Goal: Information Seeking & Learning: Understand process/instructions

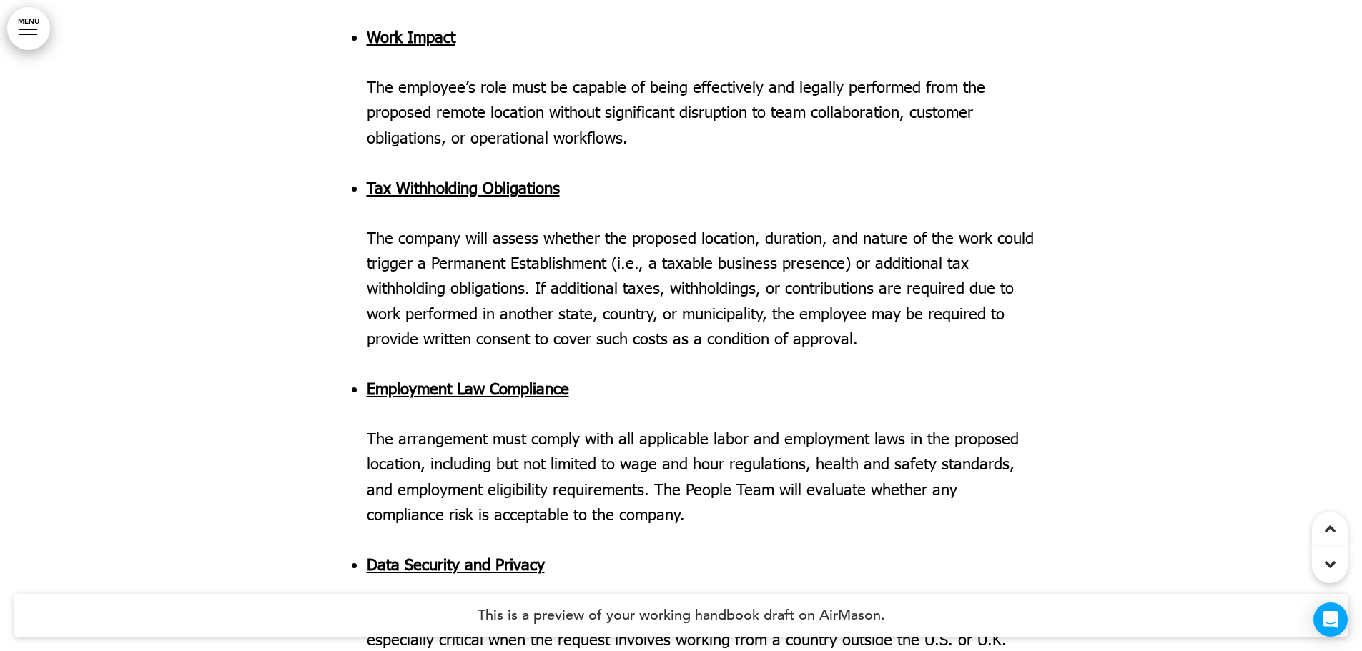
scroll to position [4077, 0]
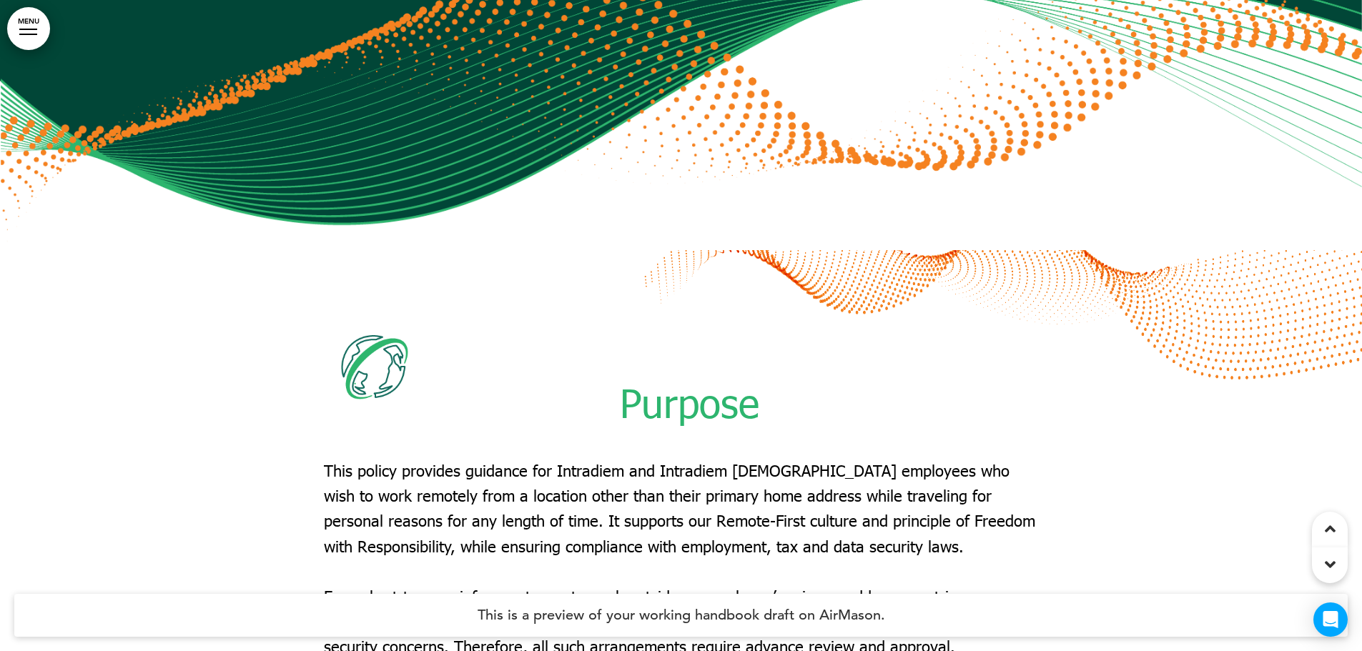
scroll to position [357, 0]
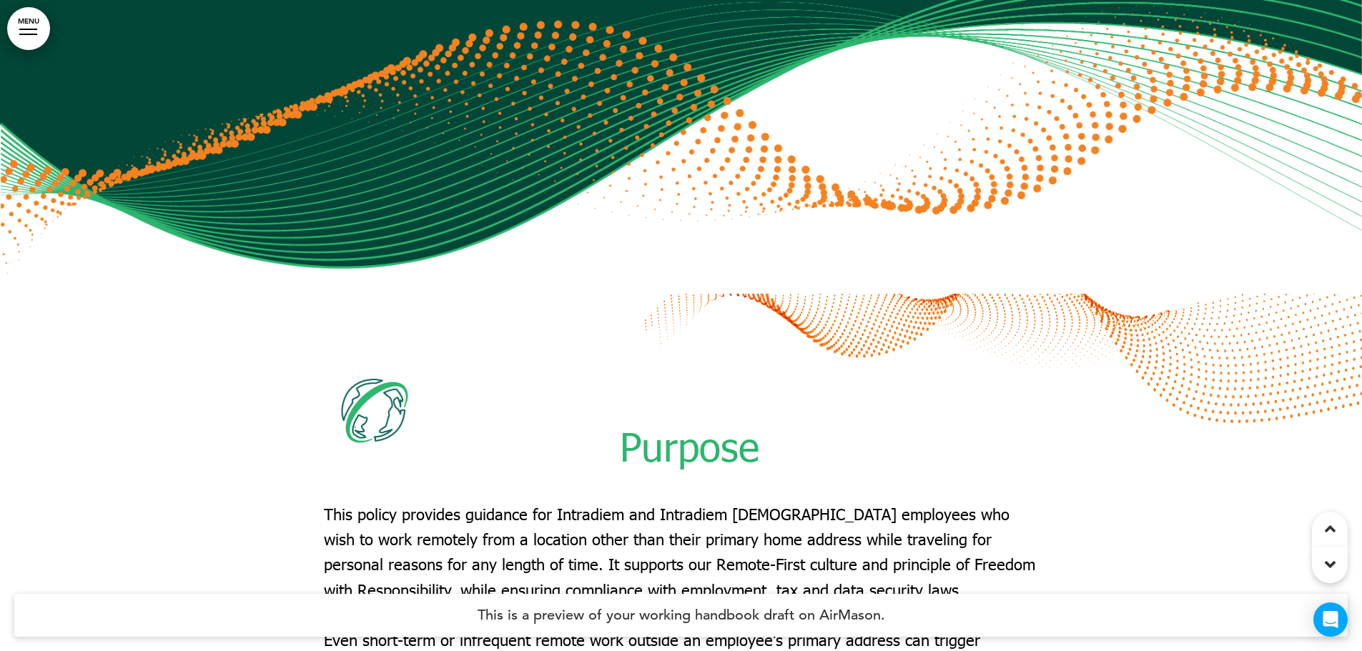
click at [673, 578] on span "This policy provides guidance for Intradiem and Intradiem [DEMOGRAPHIC_DATA] em…" at bounding box center [679, 552] width 711 height 95
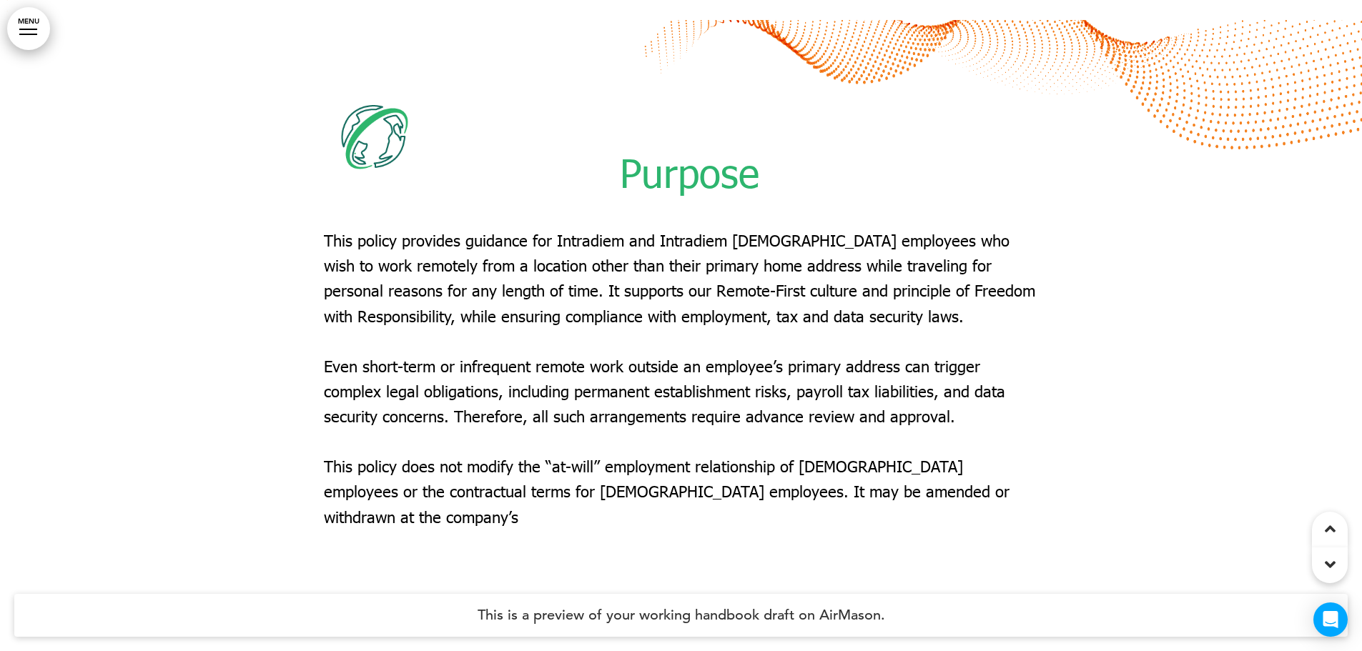
scroll to position [643, 0]
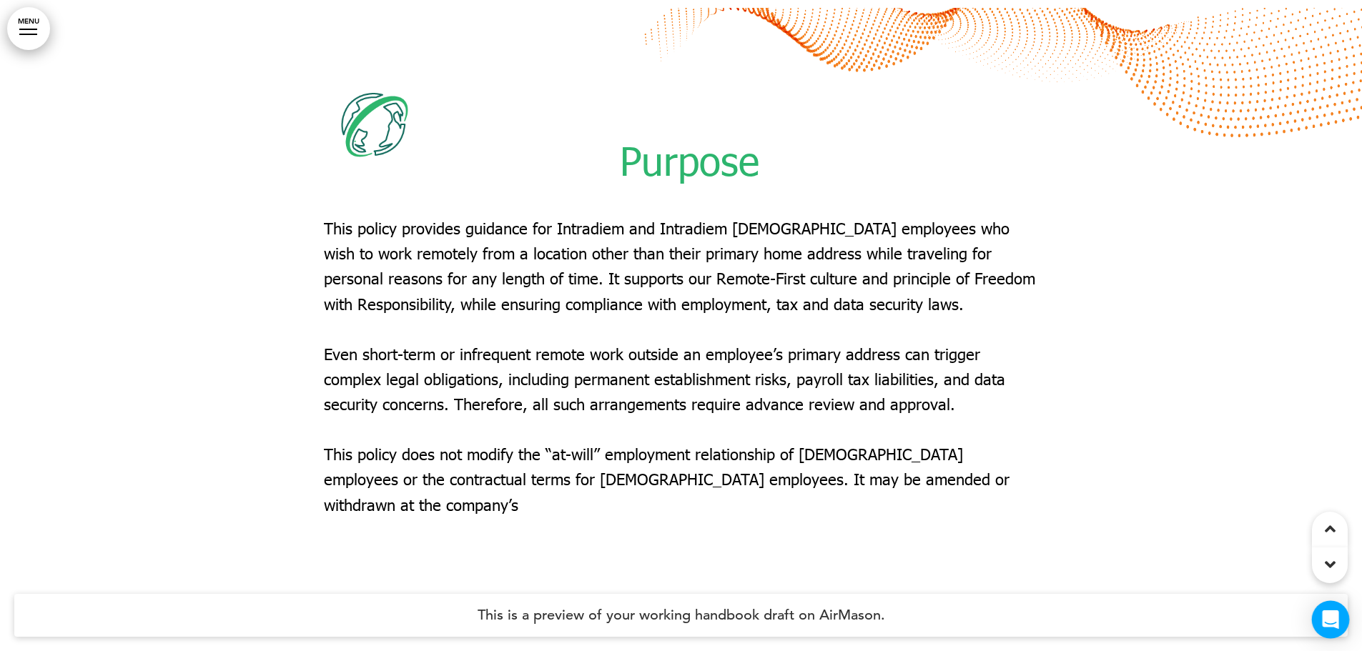
click at [1321, 621] on div "Open Intercom Messenger" at bounding box center [1331, 620] width 38 height 38
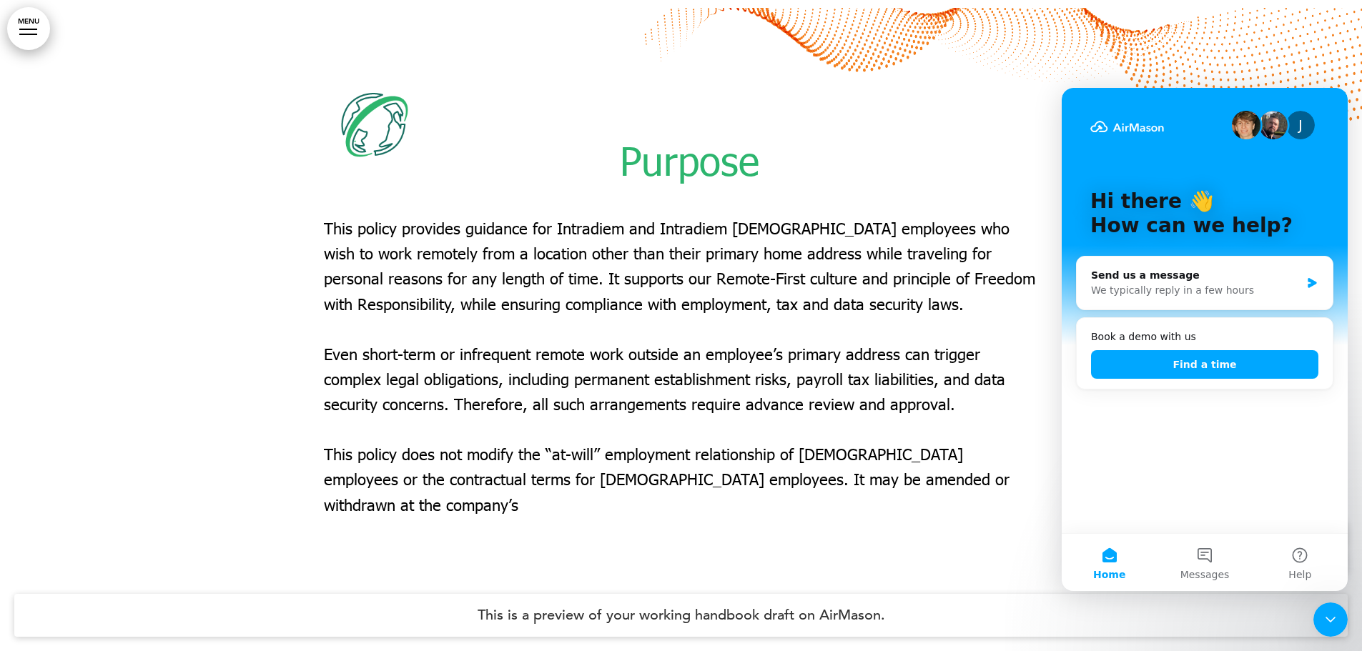
scroll to position [0, 0]
click at [1321, 621] on div "Close Intercom Messenger" at bounding box center [1330, 620] width 34 height 34
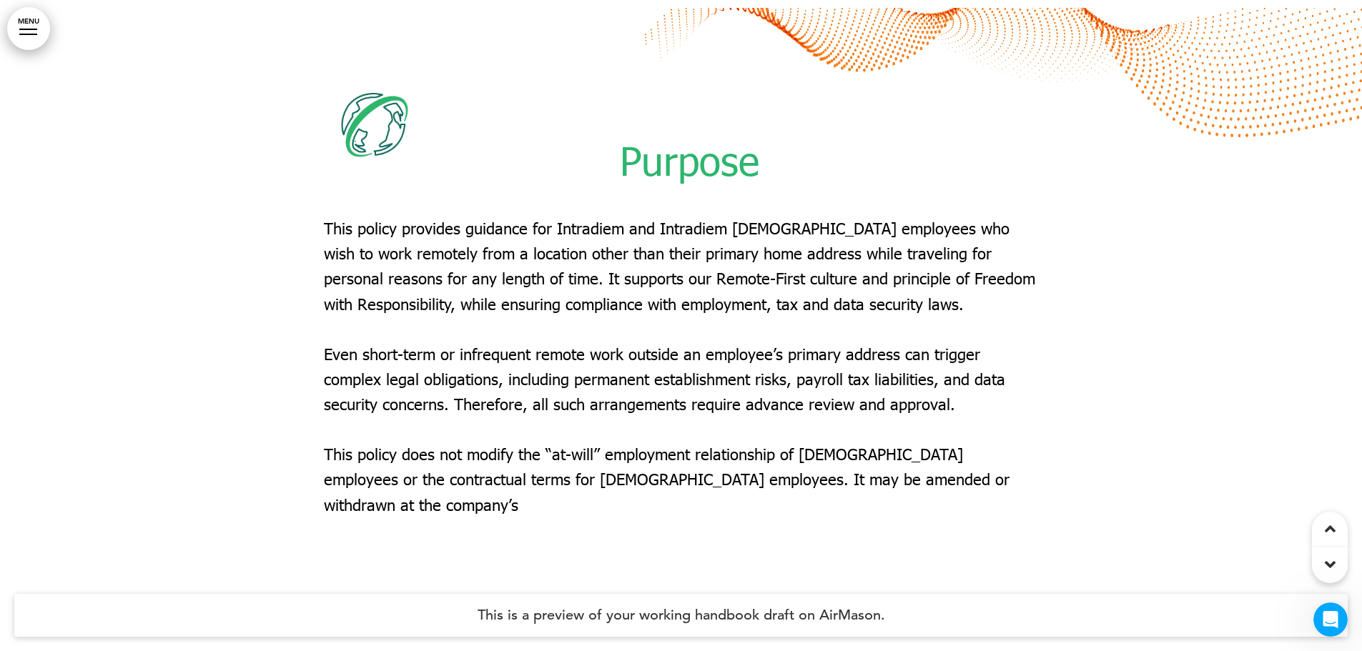
drag, startPoint x: 791, startPoint y: 371, endPoint x: 746, endPoint y: 375, distance: 45.2
click at [746, 375] on span "Even short-term or infrequent remote work outside an employee’s primary address…" at bounding box center [664, 379] width 681 height 69
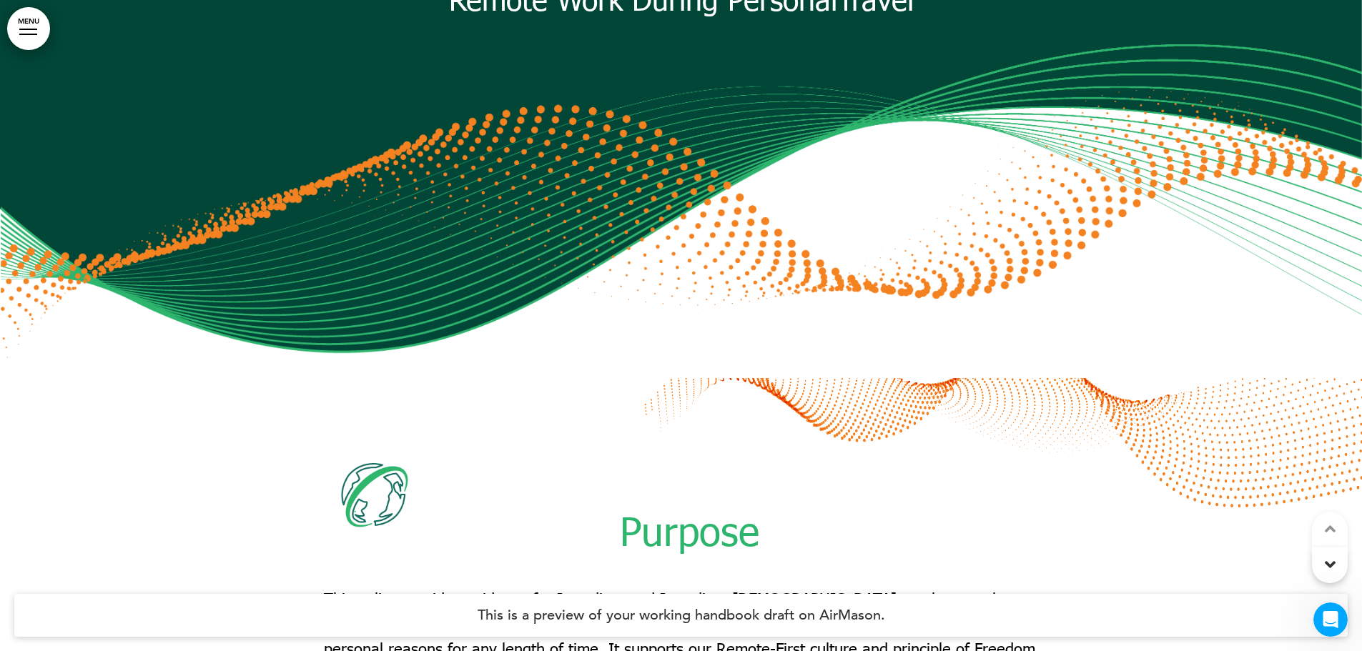
scroll to position [286, 0]
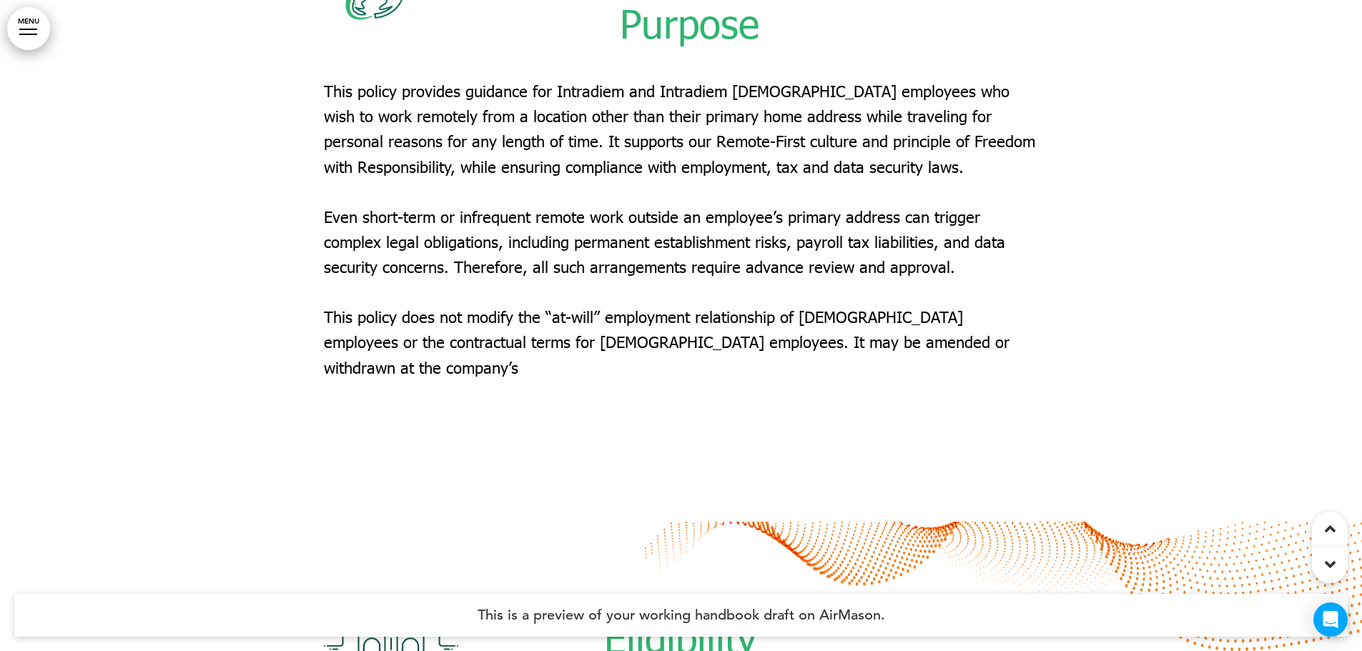
scroll to position [715, 0]
